Goal: Navigation & Orientation: Find specific page/section

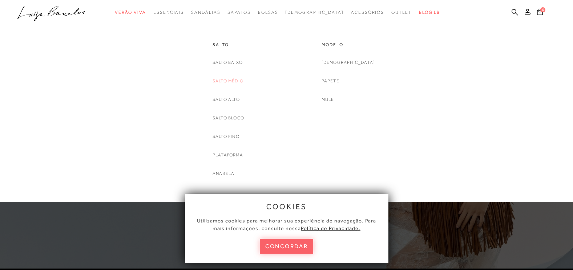
click at [224, 81] on link "Salto Médio" at bounding box center [227, 81] width 31 height 8
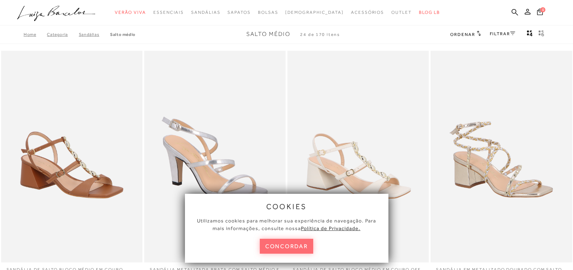
click at [278, 241] on button "concordar" at bounding box center [287, 246] width 54 height 15
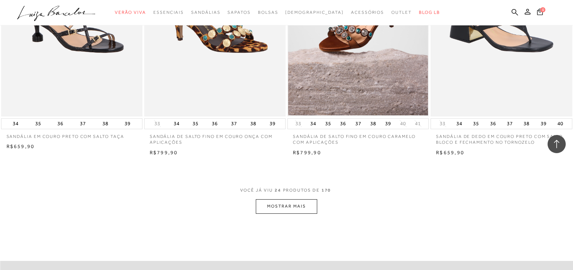
scroll to position [1453, 0]
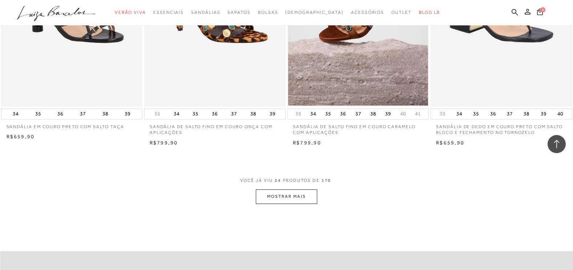
click at [285, 194] on button "MOSTRAR MAIS" at bounding box center [286, 197] width 61 height 14
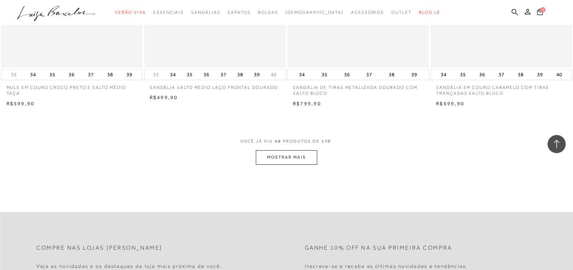
scroll to position [3160, 0]
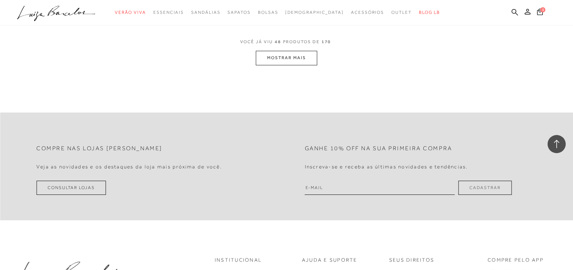
click at [271, 58] on button "MOSTRAR MAIS" at bounding box center [286, 58] width 61 height 14
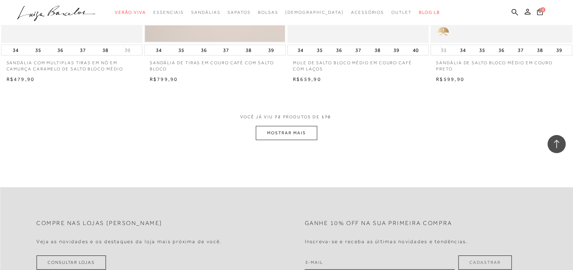
scroll to position [4650, 0]
click at [277, 131] on button "MOSTRAR MAIS" at bounding box center [286, 133] width 61 height 14
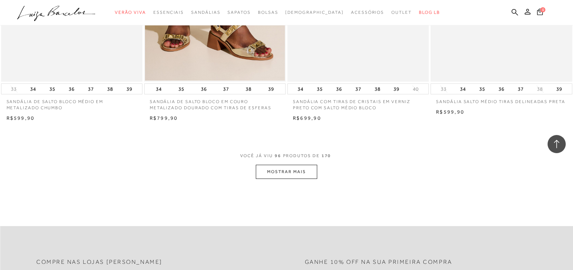
scroll to position [6212, 0]
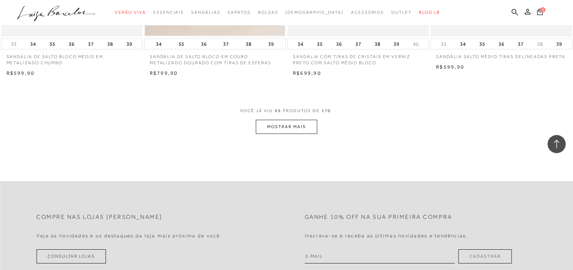
click at [281, 134] on button "MOSTRAR MAIS" at bounding box center [286, 127] width 61 height 14
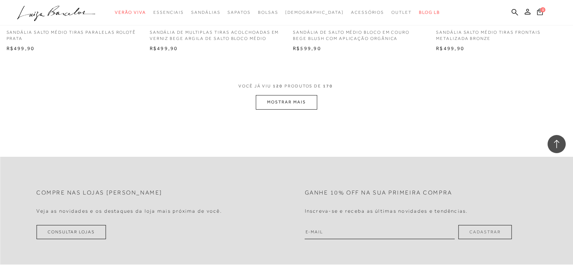
scroll to position [7810, 0]
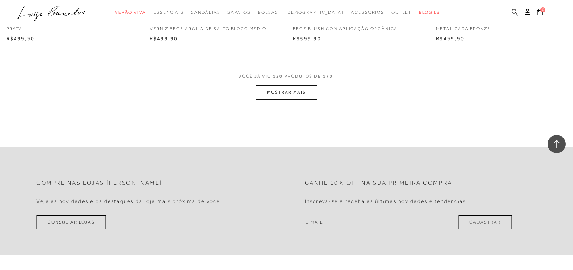
click at [289, 100] on button "MOSTRAR MAIS" at bounding box center [286, 92] width 61 height 14
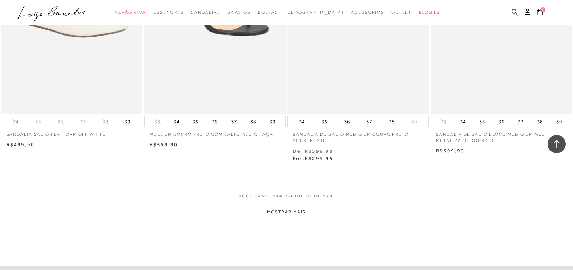
scroll to position [9335, 0]
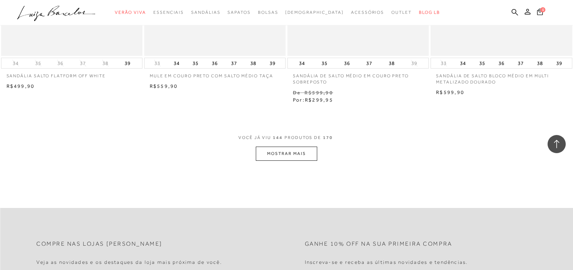
click at [295, 161] on button "MOSTRAR MAIS" at bounding box center [286, 154] width 61 height 14
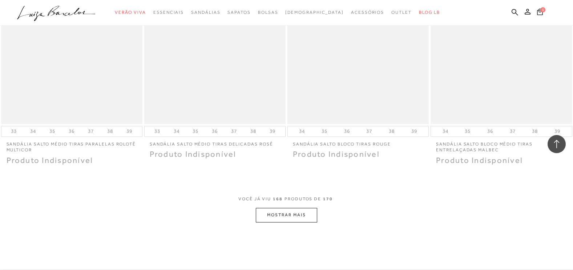
scroll to position [10897, 0]
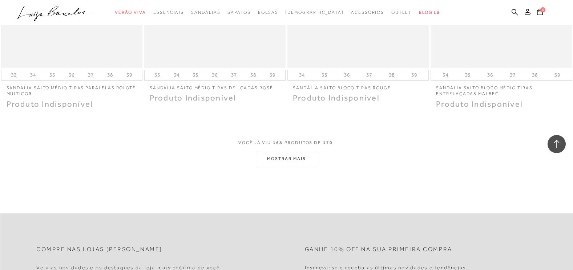
click at [276, 166] on button "MOSTRAR MAIS" at bounding box center [286, 159] width 61 height 14
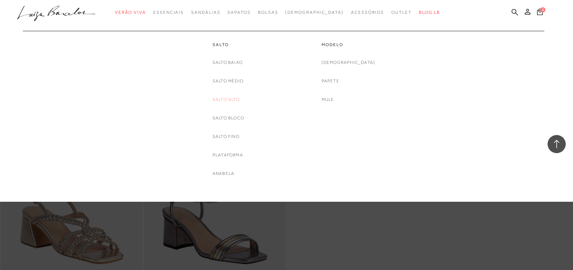
click at [222, 99] on link "Salto Alto" at bounding box center [225, 100] width 27 height 8
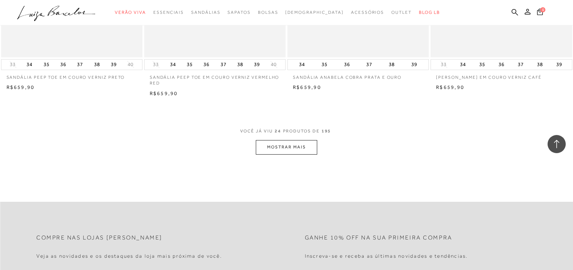
scroll to position [1526, 0]
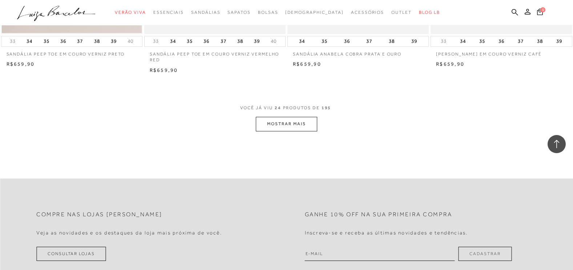
click at [287, 123] on button "MOSTRAR MAIS" at bounding box center [286, 124] width 61 height 14
